Goal: Transaction & Acquisition: Purchase product/service

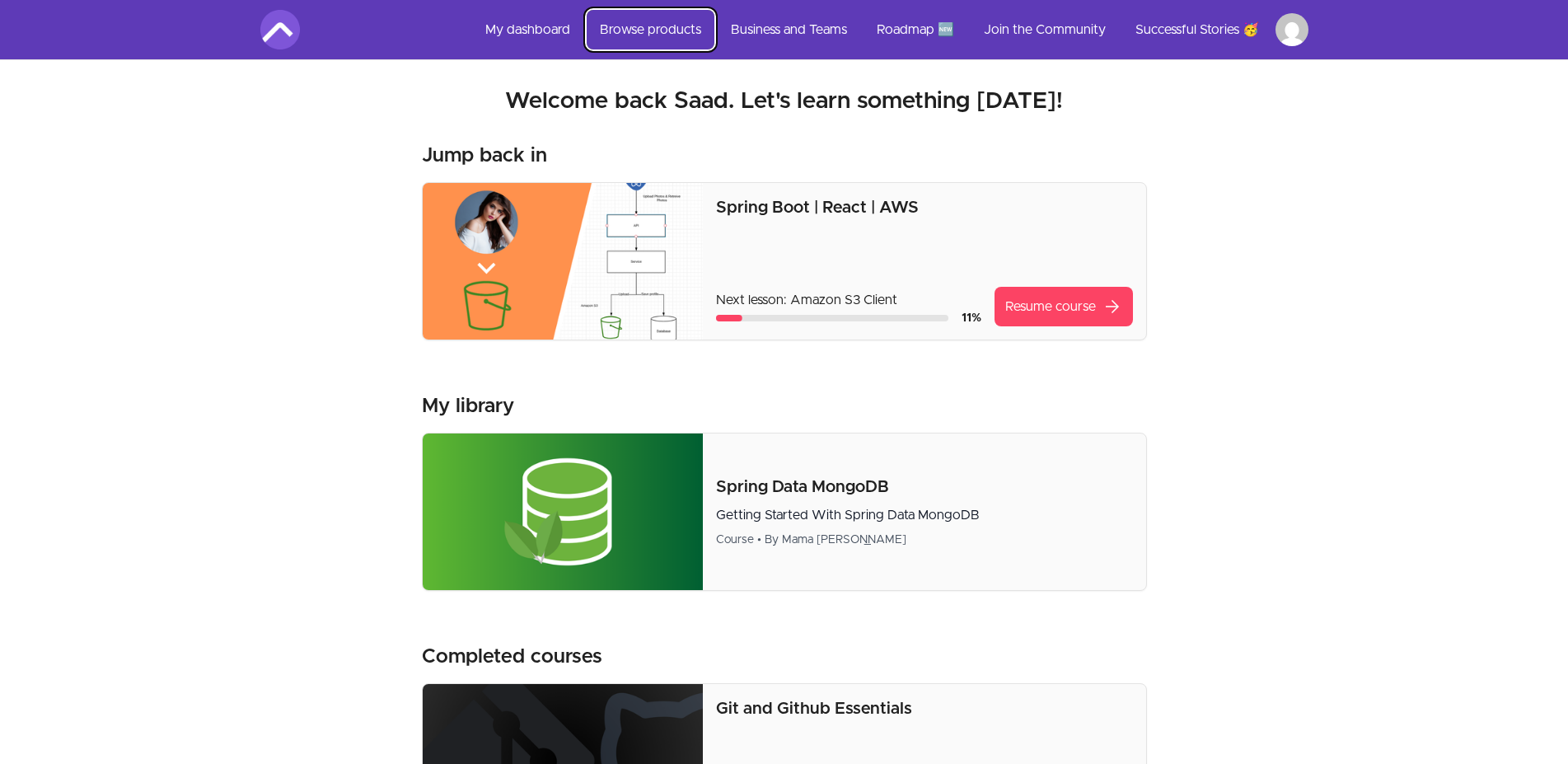
click at [672, 28] on link "Browse products" at bounding box center [651, 29] width 128 height 39
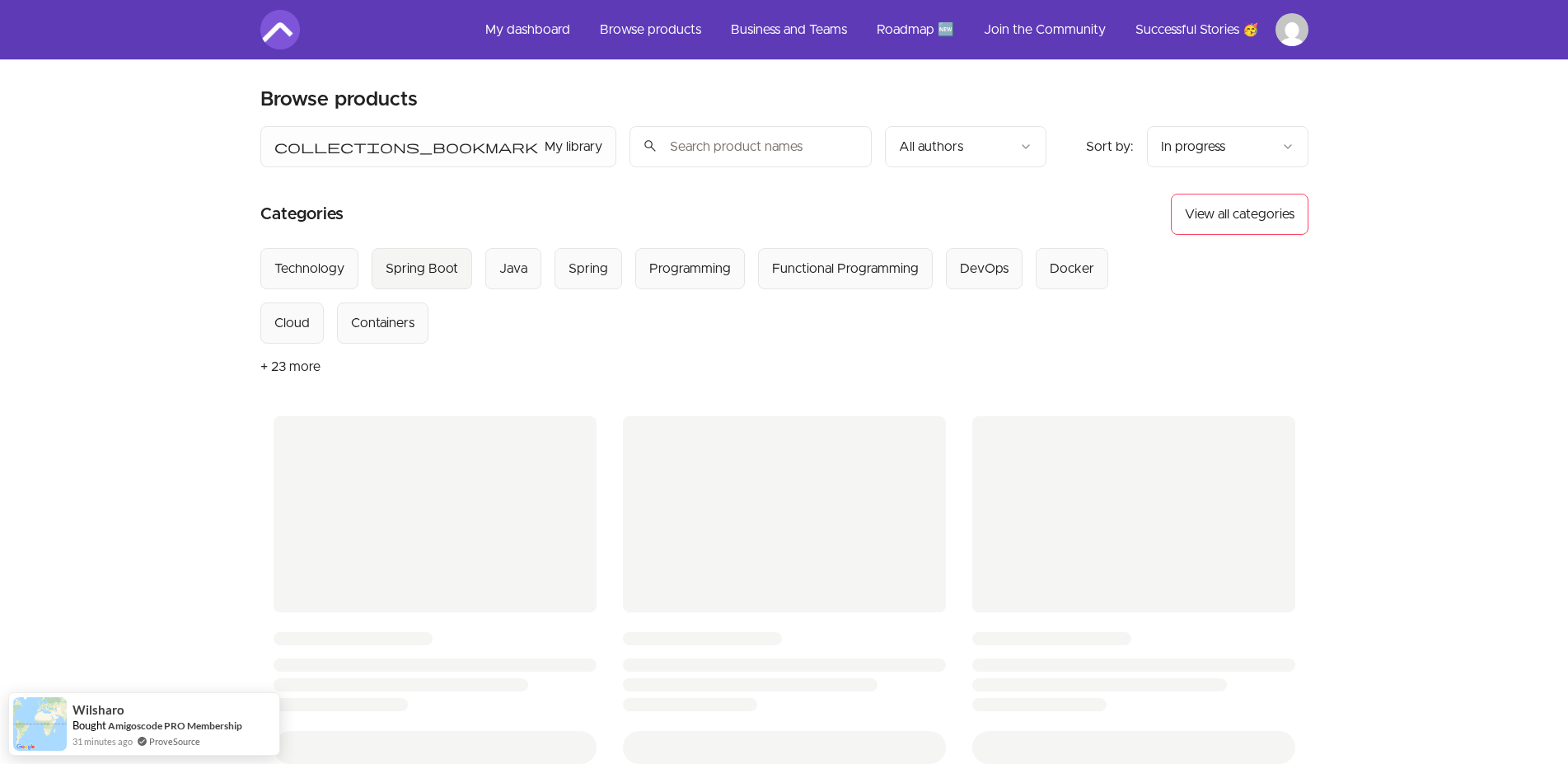
click at [415, 273] on div "Spring Boot" at bounding box center [422, 269] width 73 height 20
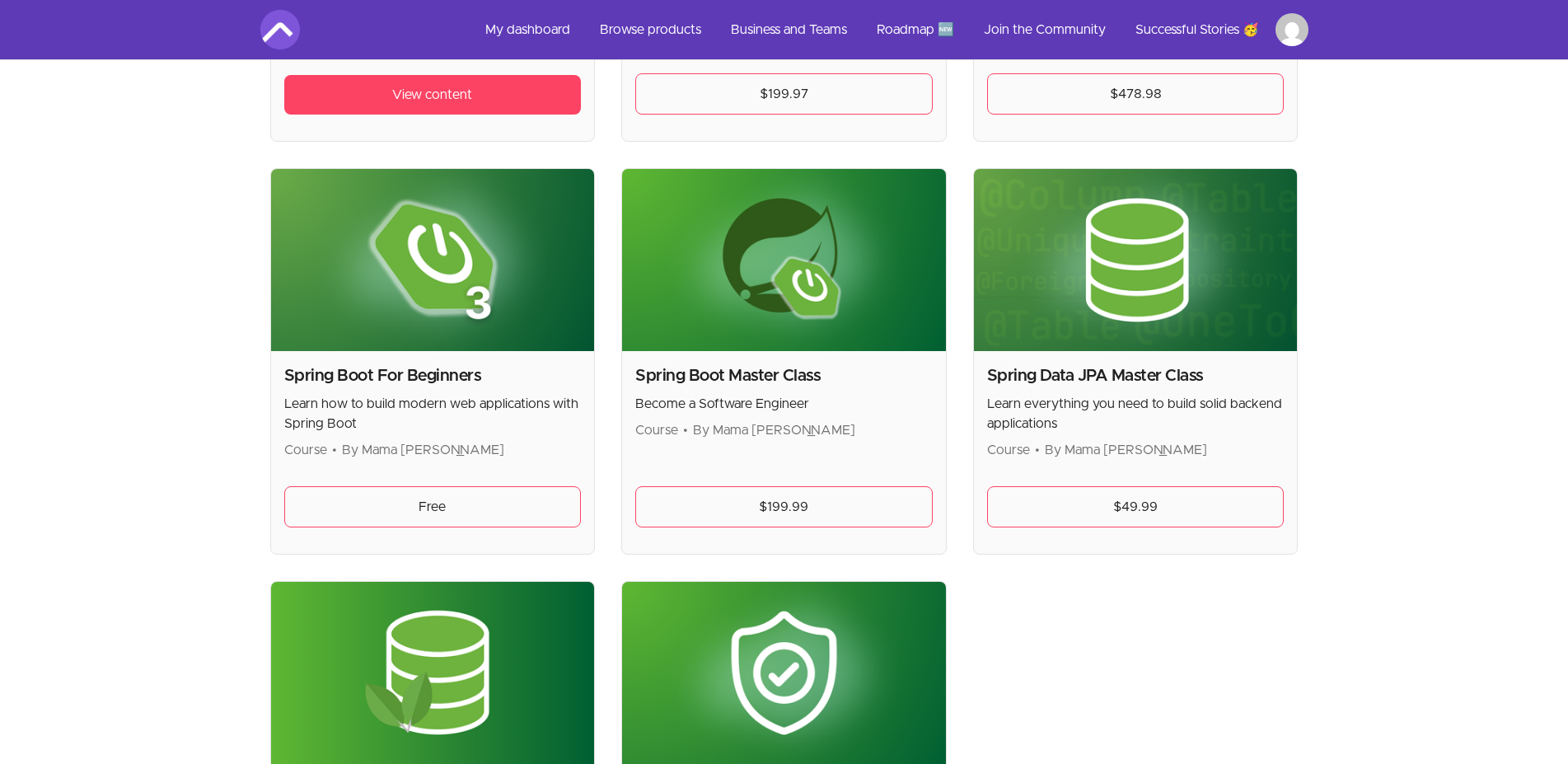
scroll to position [672, 0]
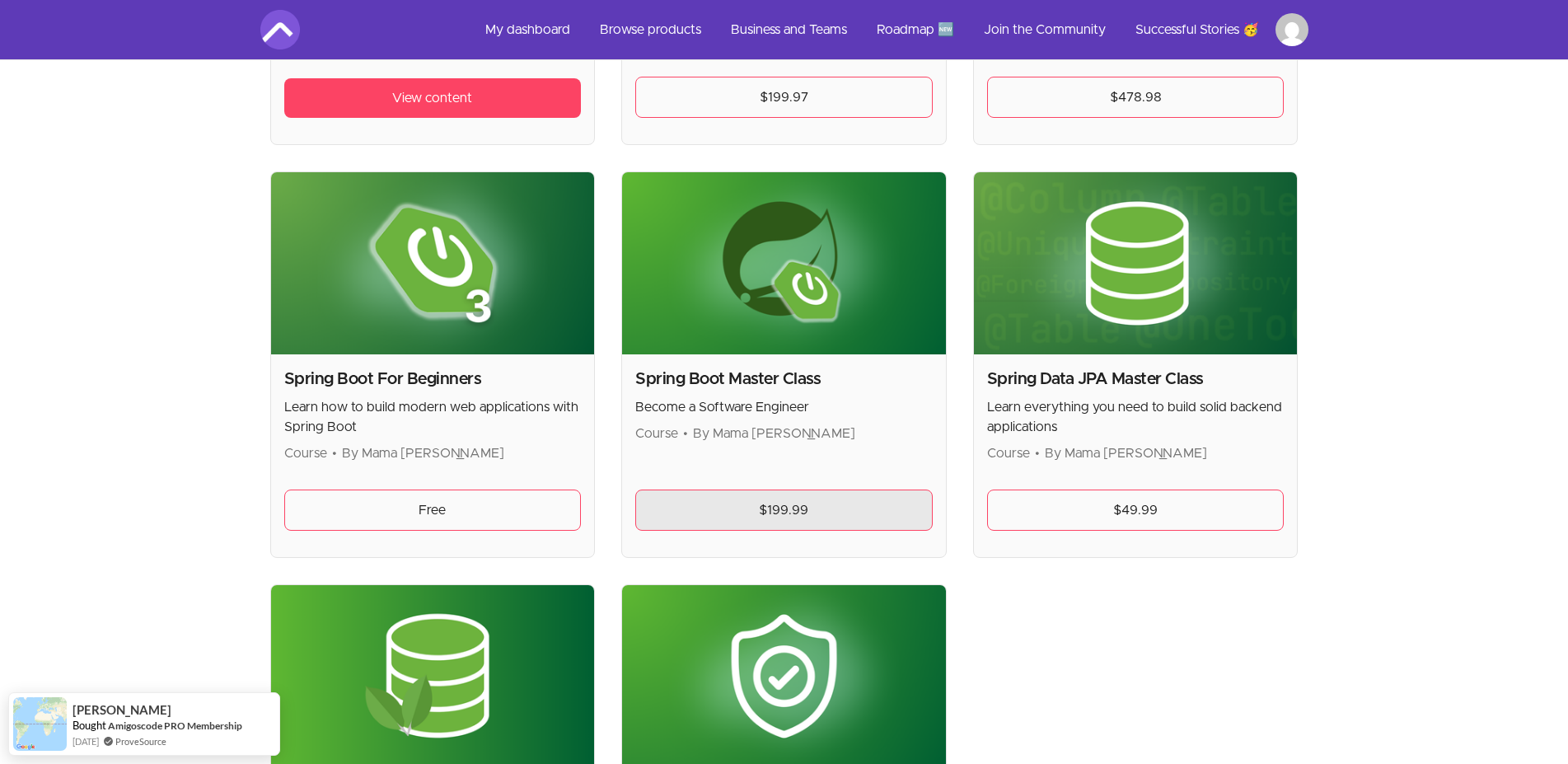
click at [775, 509] on link "$199.99" at bounding box center [784, 511] width 298 height 41
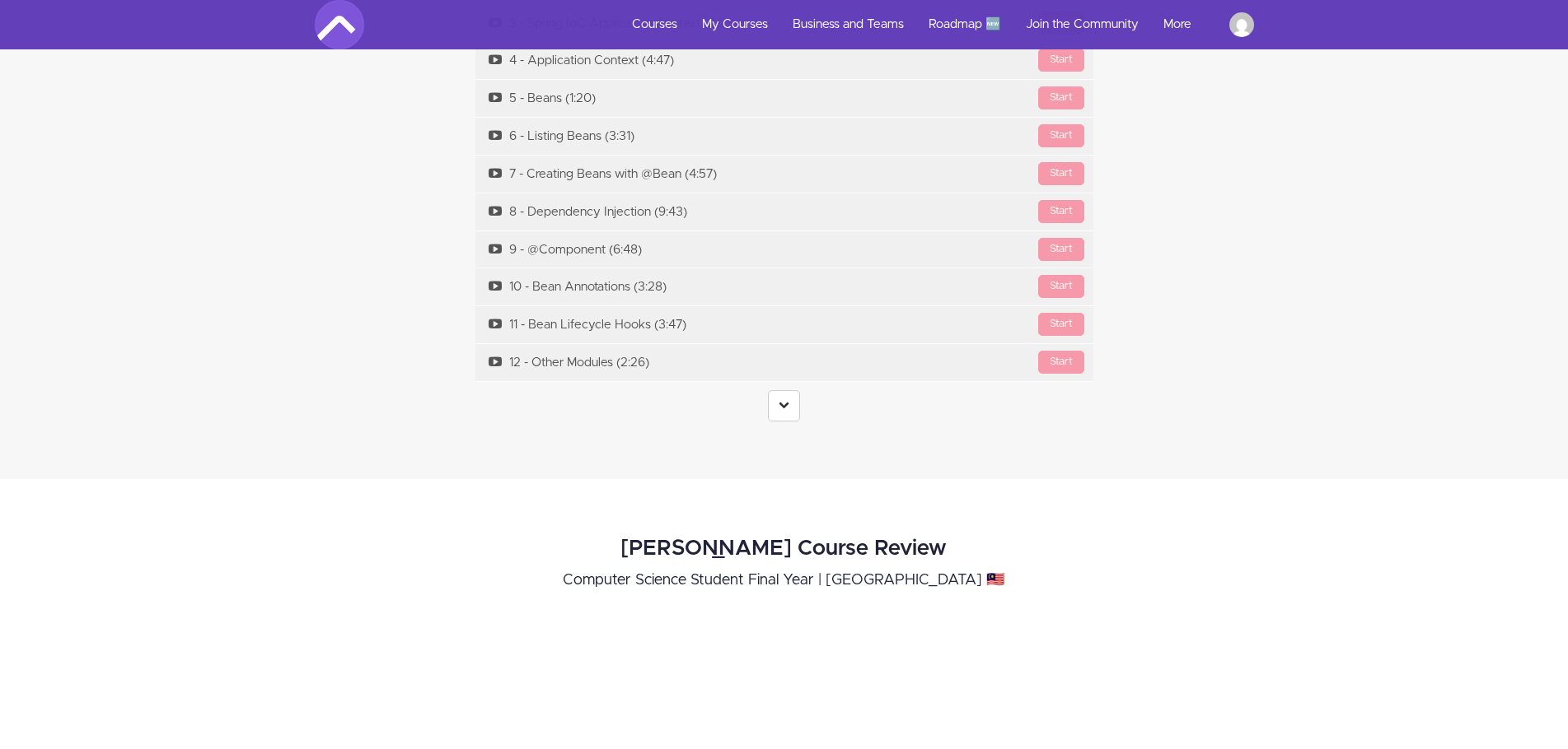
scroll to position [5964, 0]
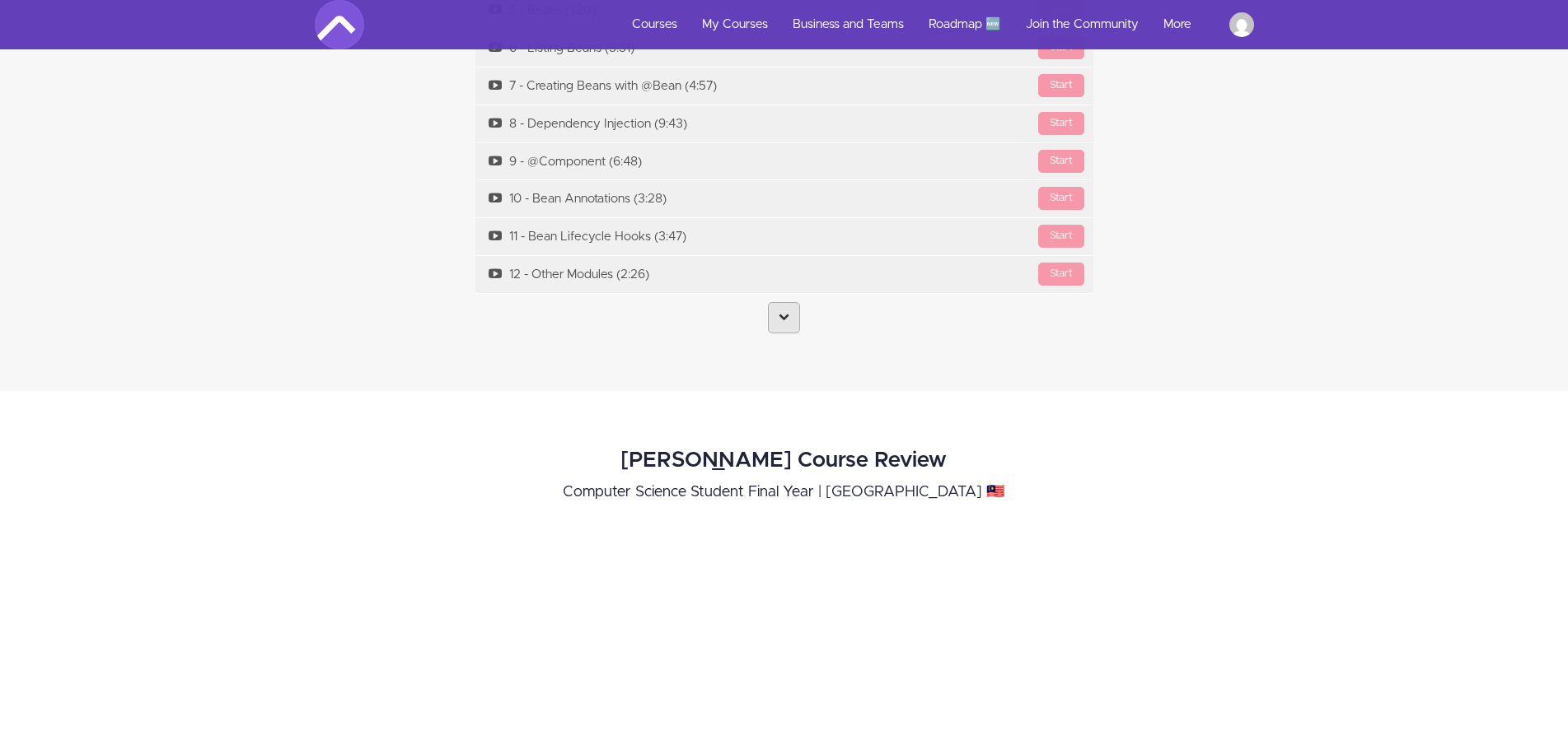
click at [776, 302] on link at bounding box center [784, 317] width 32 height 31
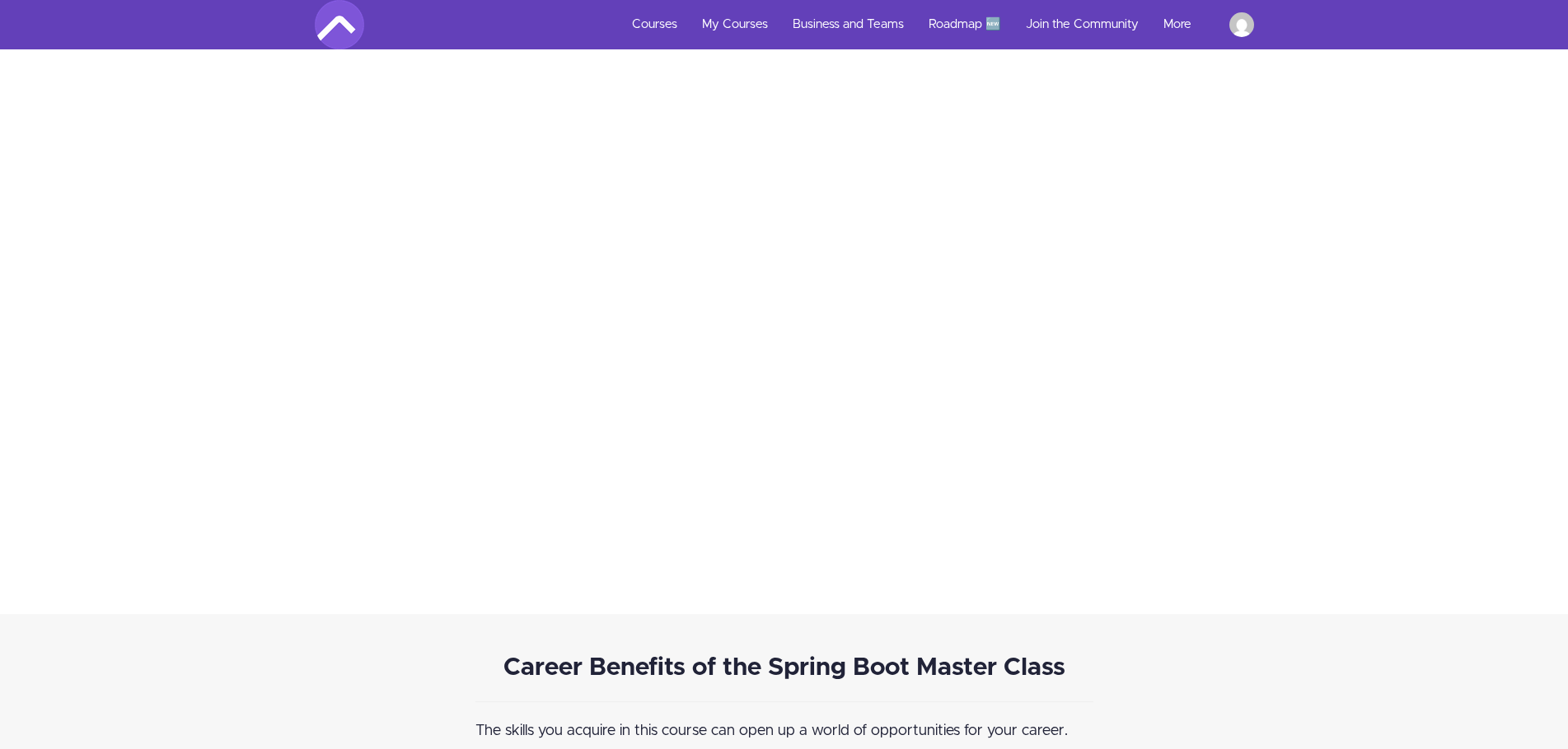
scroll to position [12179, 0]
